Goal: Task Accomplishment & Management: Manage account settings

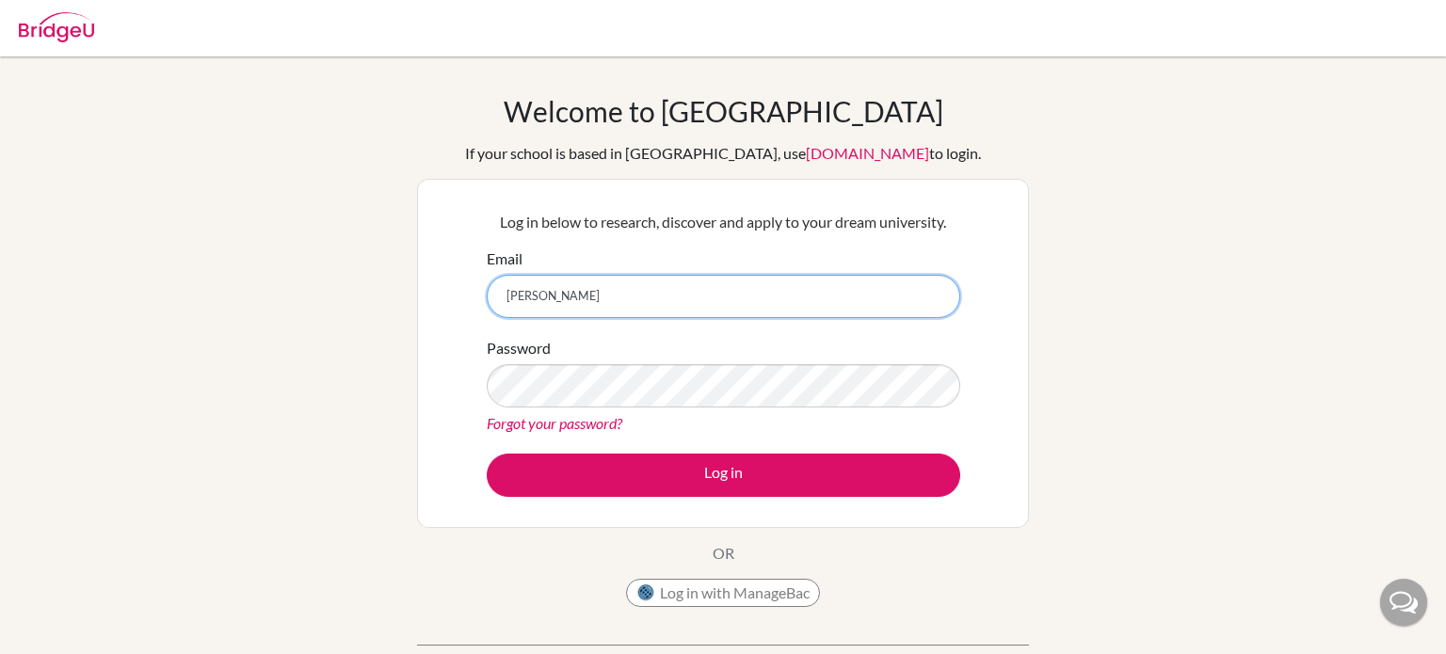
click at [774, 315] on input "[PERSON_NAME]" at bounding box center [724, 296] width 474 height 43
type input "[EMAIL_ADDRESS][DOMAIN_NAME]"
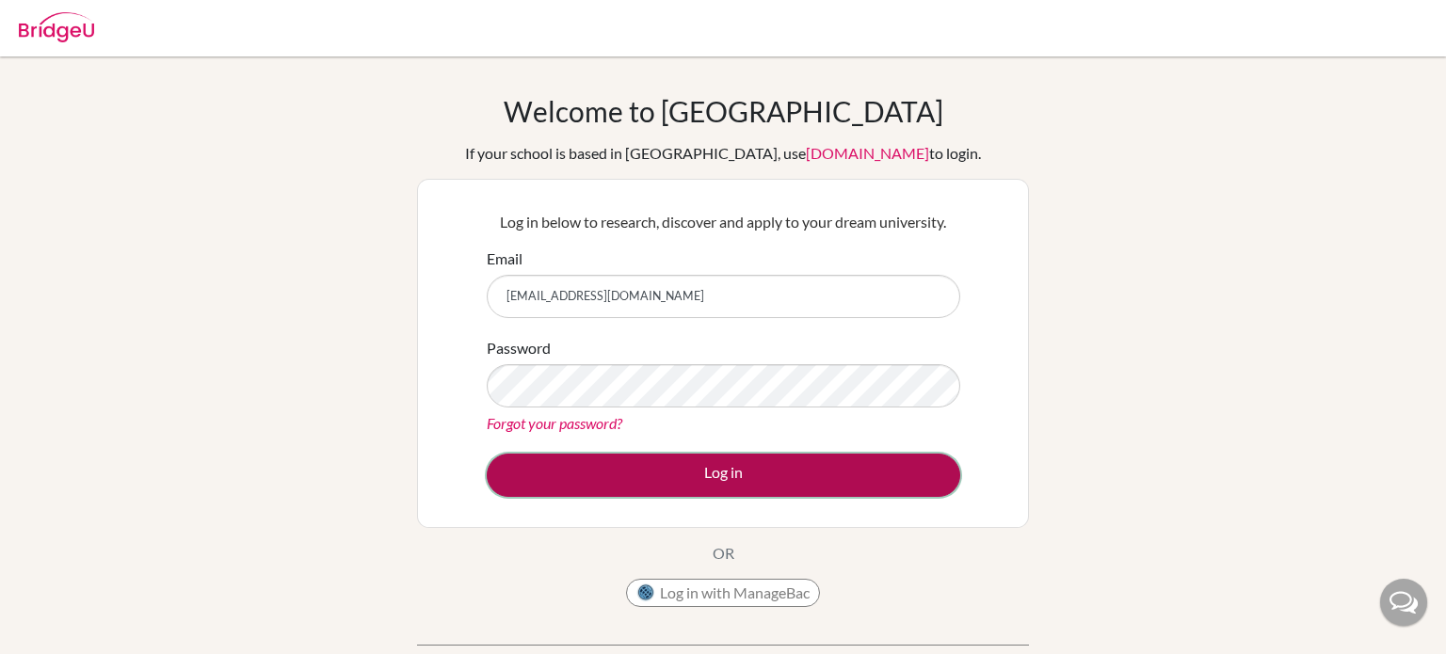
click at [923, 472] on button "Log in" at bounding box center [724, 475] width 474 height 43
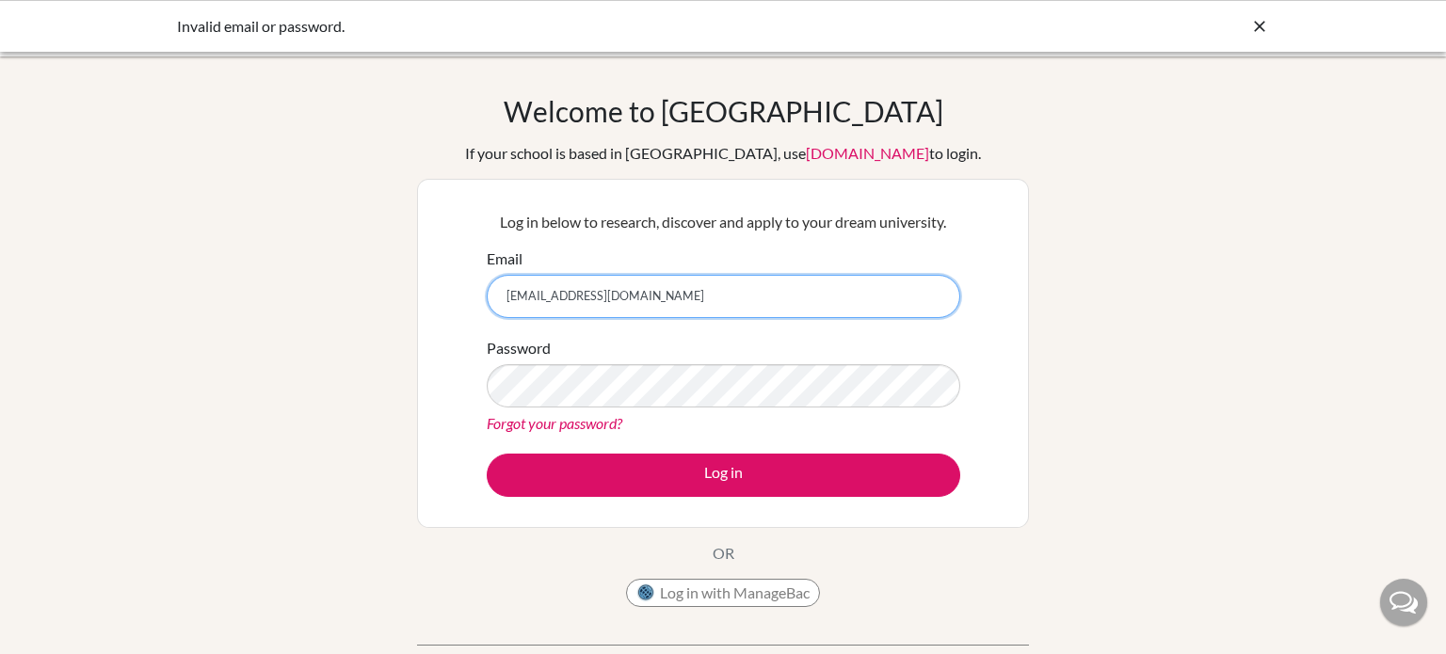
click at [727, 298] on input "[EMAIL_ADDRESS][DOMAIN_NAME]" at bounding box center [724, 296] width 474 height 43
type input "q.ryan@criastudents.com"
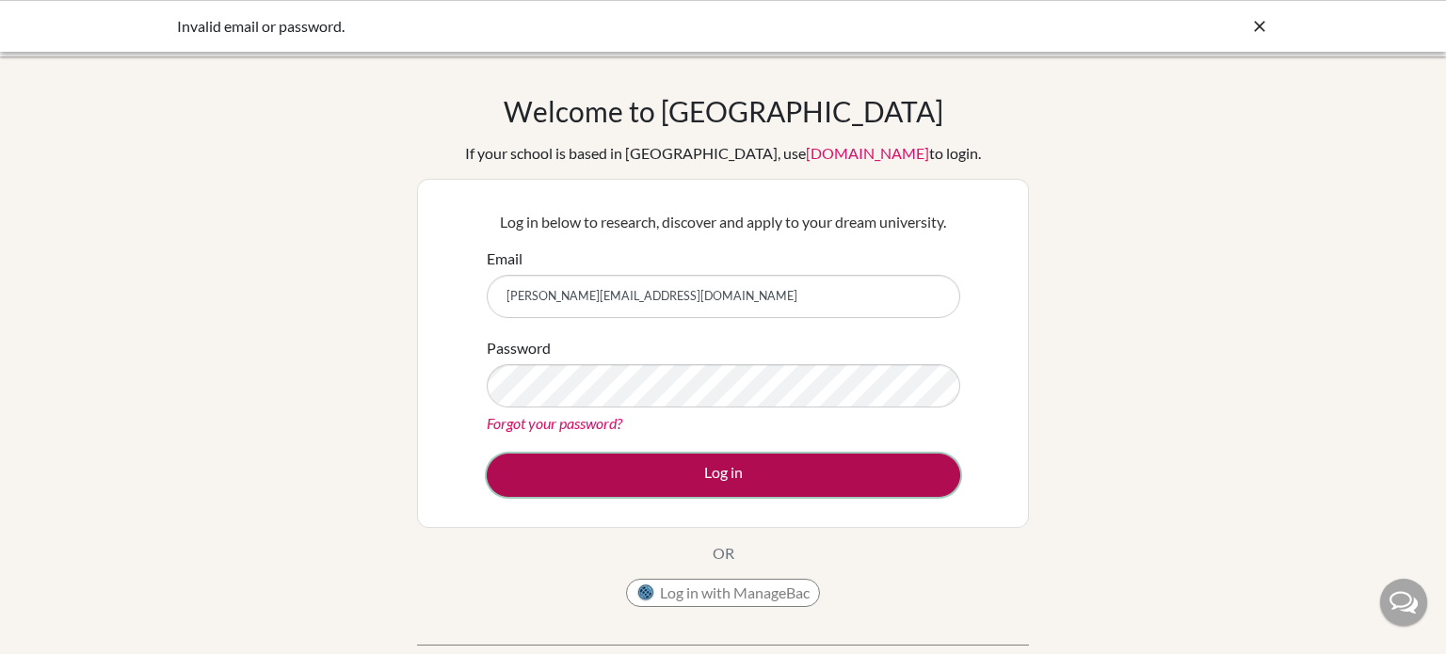
click at [780, 485] on button "Log in" at bounding box center [724, 475] width 474 height 43
